Goal: Unclear

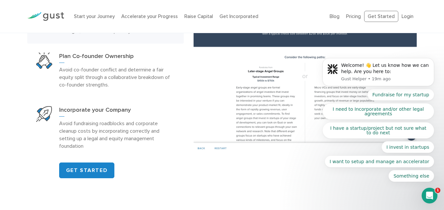
scroll to position [460, 0]
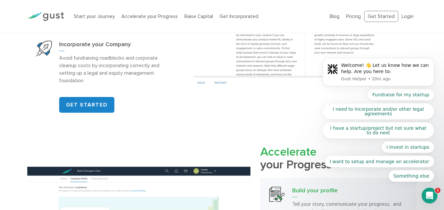
click at [384, 18] on body "Welcome! 👋 Let us know how we can help. Are you here to: Gust Helper • 20m ago …" at bounding box center [378, 74] width 126 height 232
click at [390, 14] on body "Welcome! 👋 Let us know how we can help. Are you here to: Gust Helper • 20m ago …" at bounding box center [378, 74] width 126 height 232
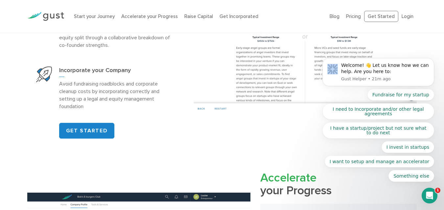
scroll to position [394, 0]
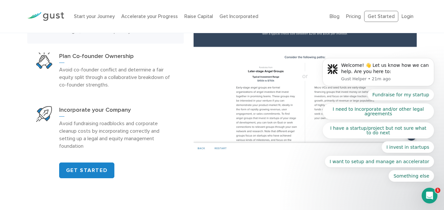
click at [378, 15] on body "Welcome! 👋 Let us know how we can help. Are you here to: Gust Helper • 21m ago …" at bounding box center [378, 74] width 126 height 232
click at [383, 16] on body "Welcome! 👋 Let us know how we can help. Are you here to: Gust Helper • 21m ago …" at bounding box center [378, 74] width 126 height 232
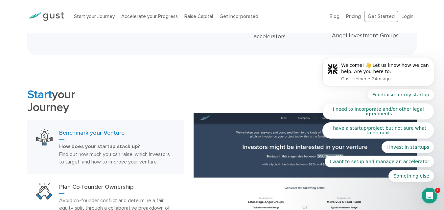
scroll to position [263, 0]
click at [403, 16] on body "Welcome! 👋 Let us know how we can help. Are you here to: Gust Helper • 24m ago …" at bounding box center [378, 74] width 126 height 232
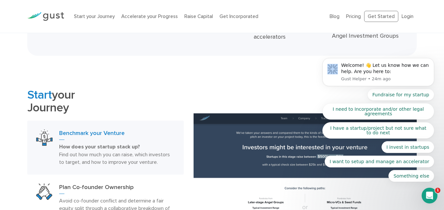
click at [403, 16] on body "Welcome! 👋 Let us know how we can help. Are you here to: Gust Helper • 24m ago …" at bounding box center [378, 74] width 126 height 232
